Goal: Transaction & Acquisition: Purchase product/service

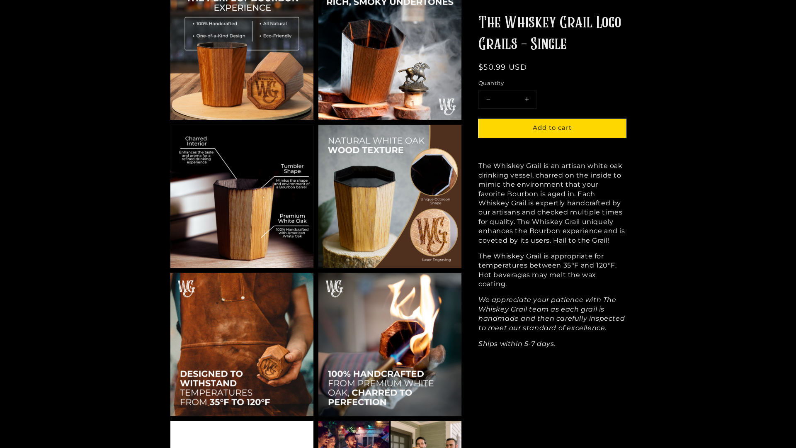
scroll to position [801, 0]
